Goal: Information Seeking & Learning: Learn about a topic

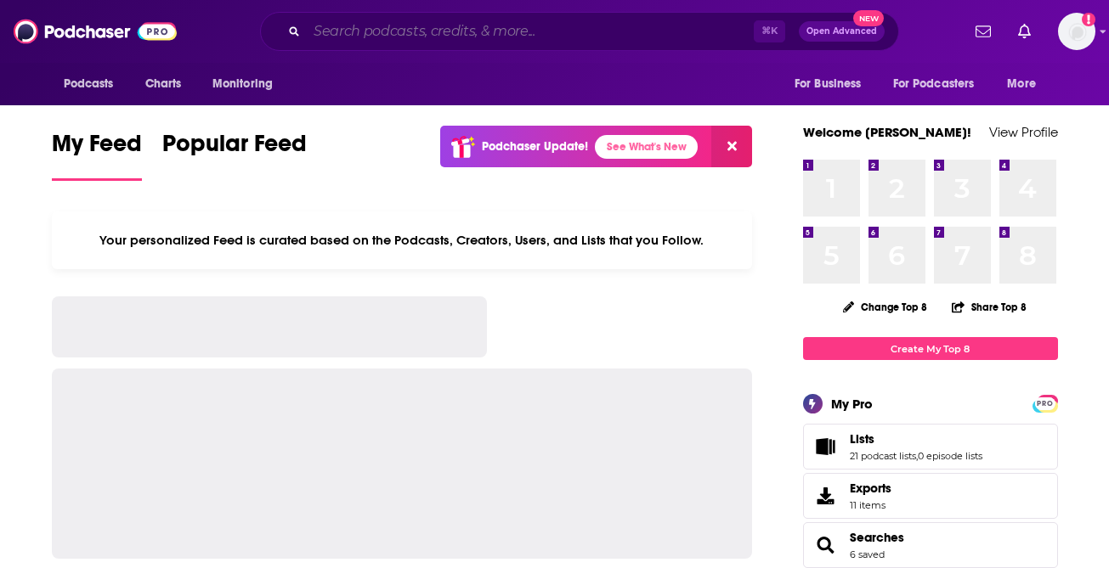
click at [341, 23] on input "Search podcasts, credits, & more..." at bounding box center [530, 31] width 447 height 27
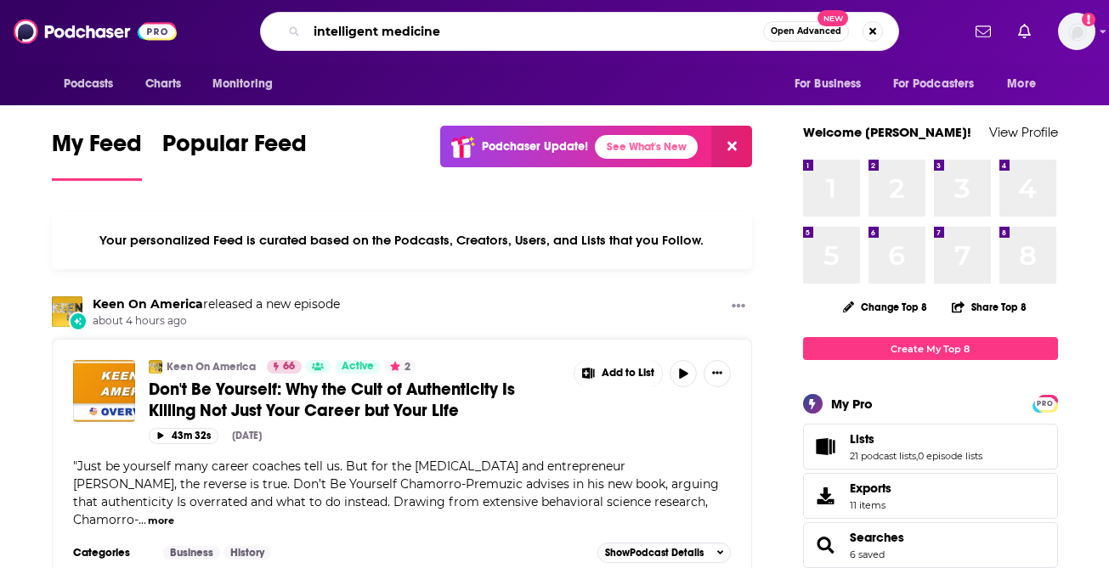
type input "intelligent medicine"
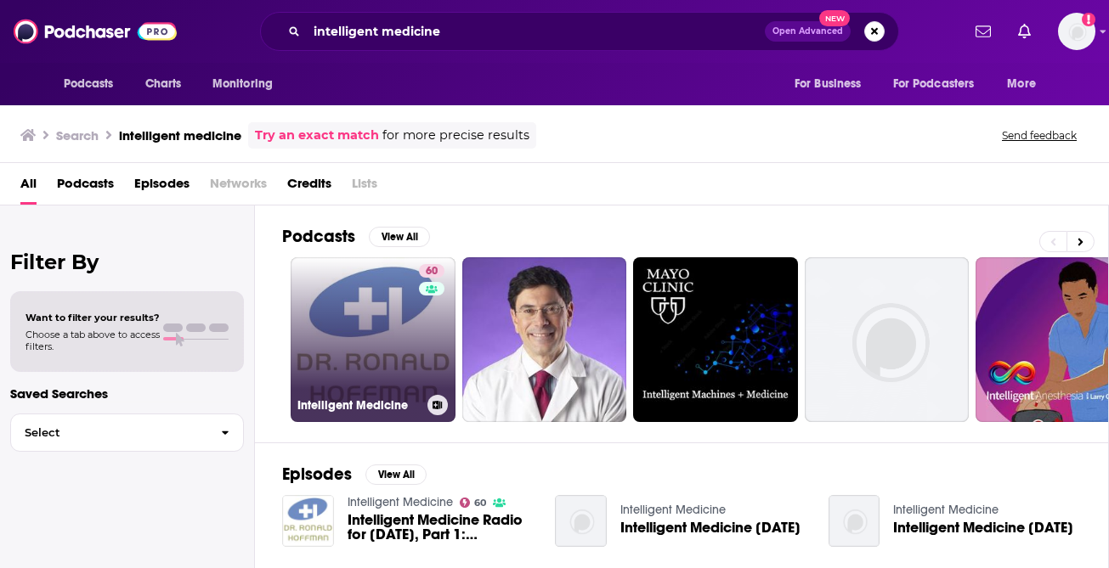
click at [320, 305] on link "60 Intelligent Medicine" at bounding box center [373, 339] width 165 height 165
